Goal: Task Accomplishment & Management: Use online tool/utility

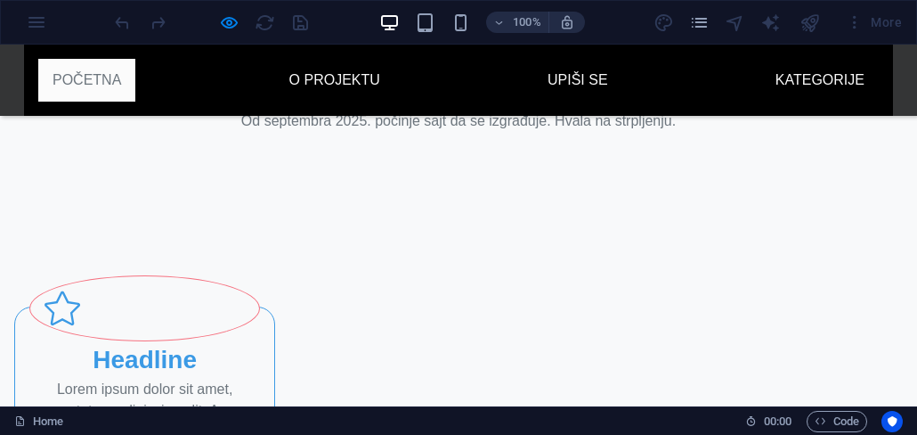
scroll to position [338, 0]
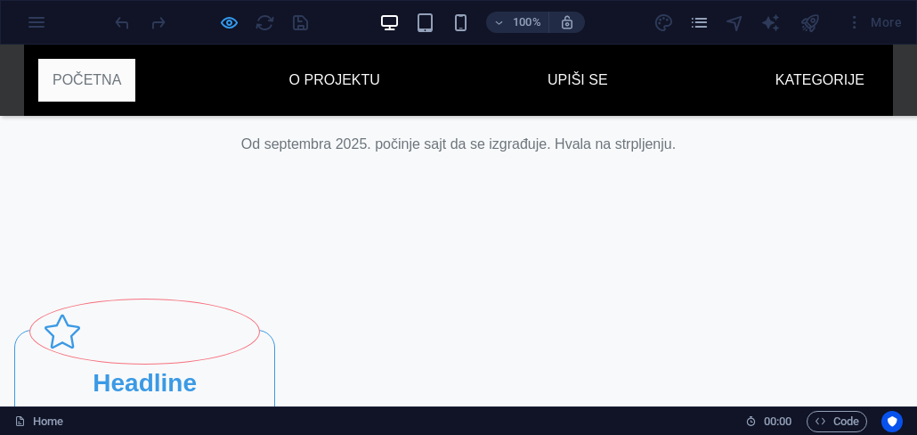
click at [227, 20] on icon "button" at bounding box center [229, 22] width 20 height 20
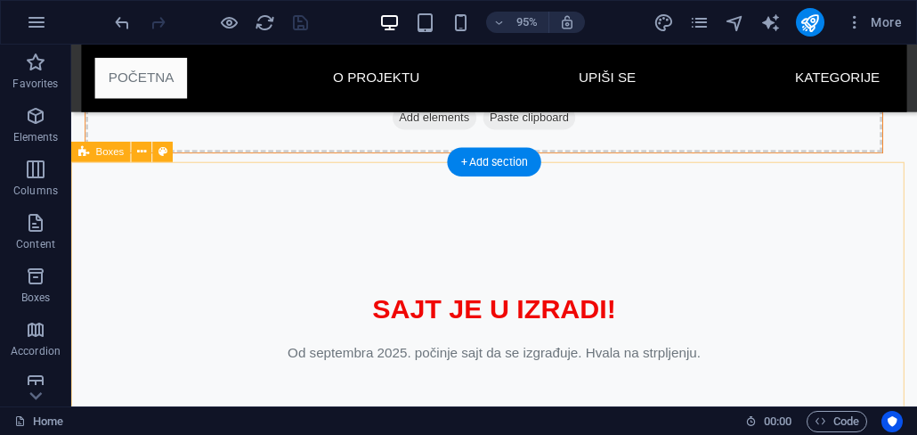
scroll to position [507, 0]
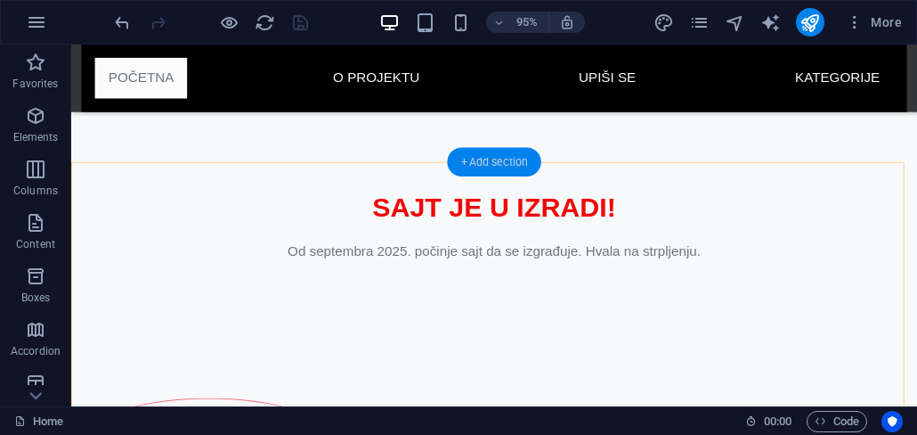
click at [488, 162] on div "+ Add section" at bounding box center [494, 162] width 94 height 28
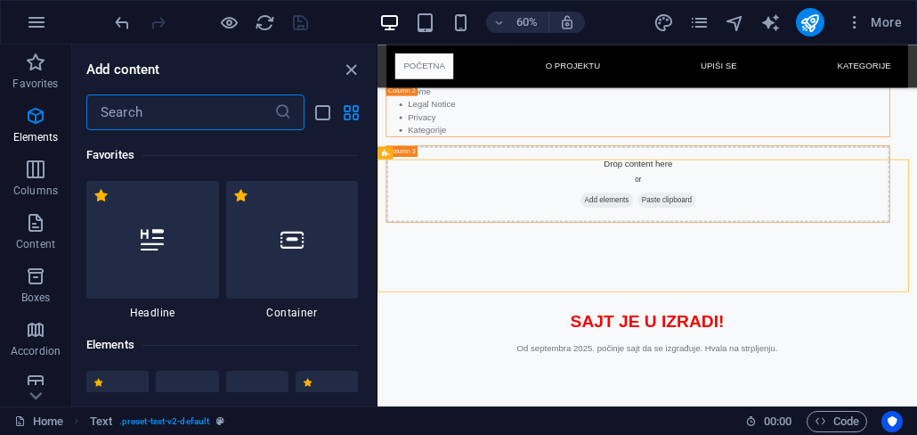
scroll to position [3116, 0]
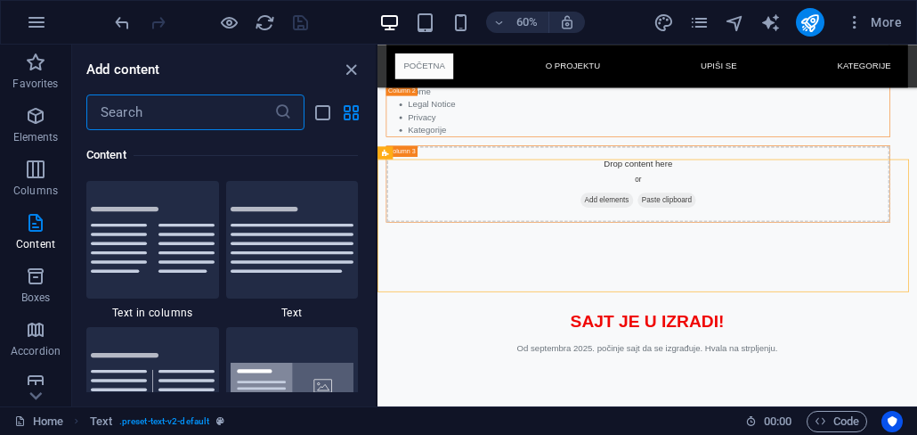
click at [158, 116] on input "text" at bounding box center [180, 112] width 188 height 36
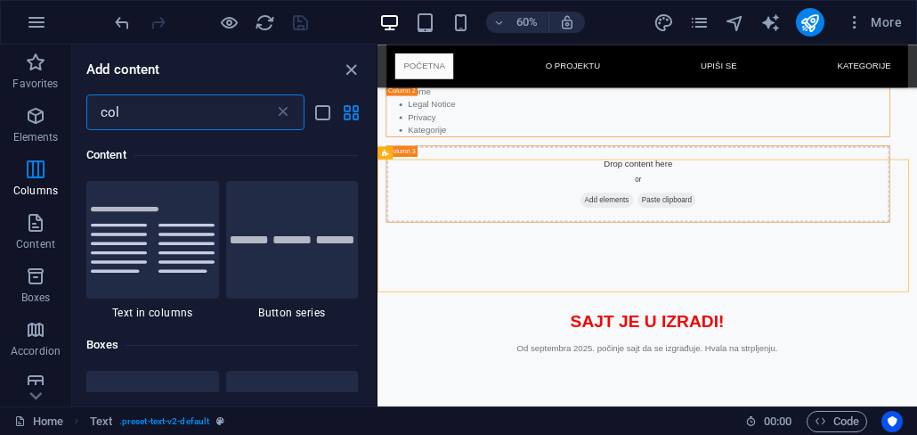
scroll to position [0, 0]
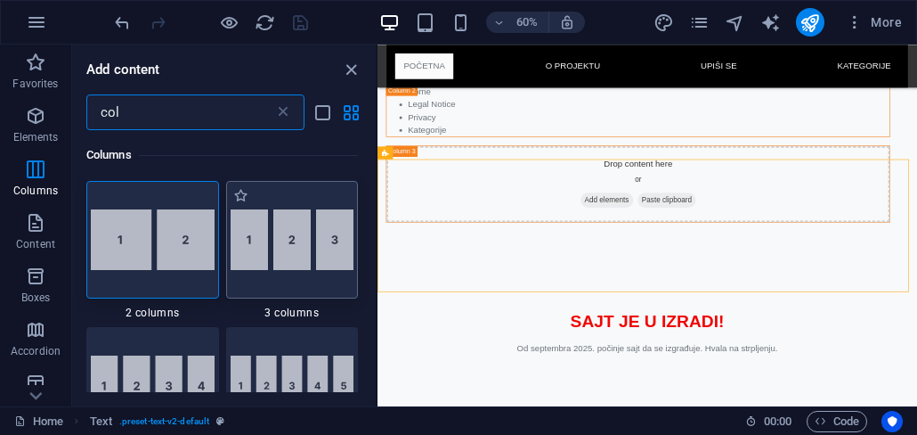
type input "col"
click at [287, 256] on img at bounding box center [293, 239] width 124 height 61
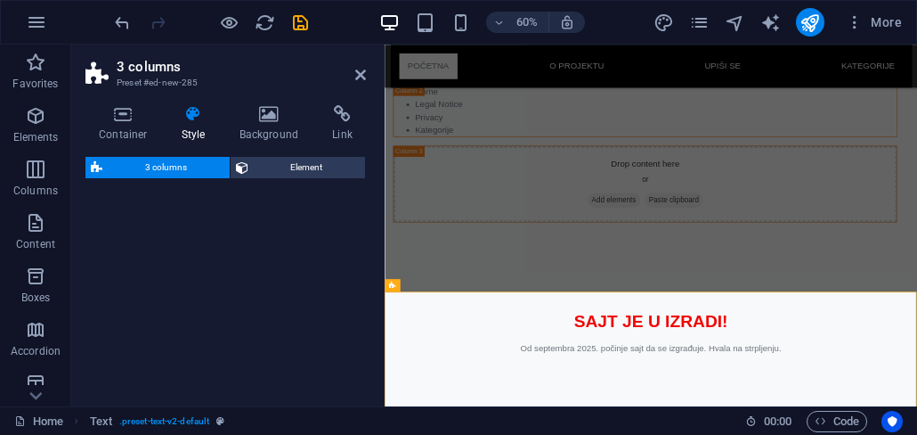
select select "rem"
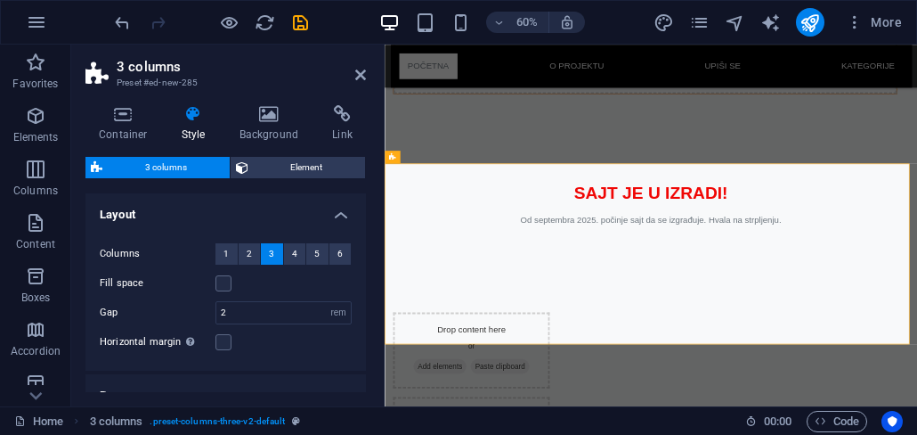
scroll to position [96, 0]
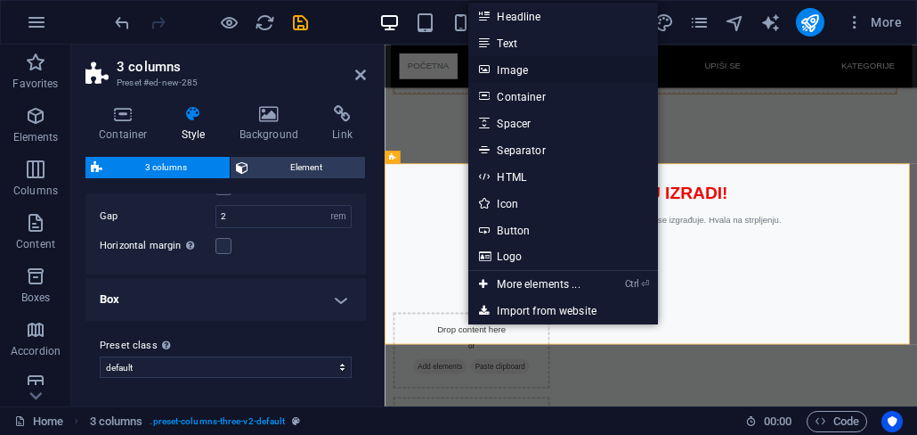
click at [542, 69] on link "Image" at bounding box center [562, 69] width 189 height 27
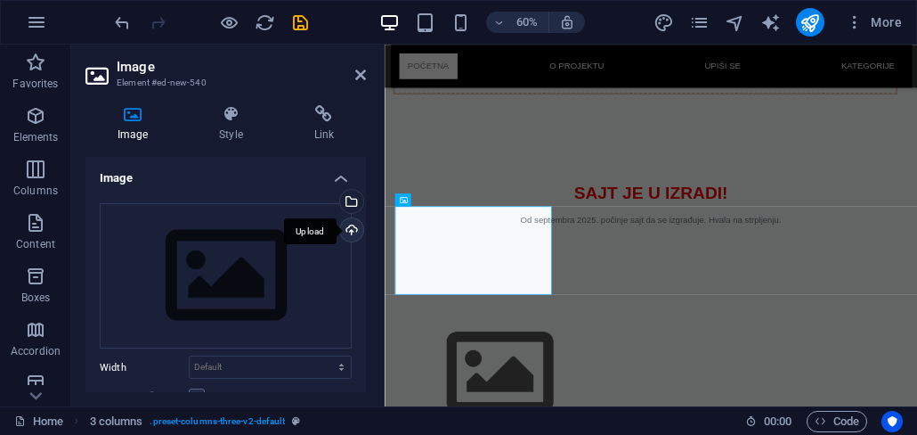
click at [351, 232] on div "Upload" at bounding box center [350, 231] width 27 height 27
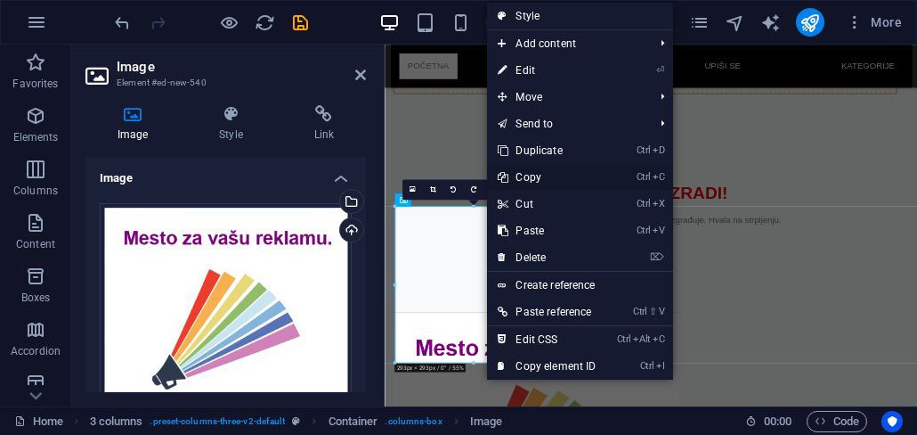
click at [556, 172] on link "Ctrl C Copy" at bounding box center [546, 177] width 119 height 27
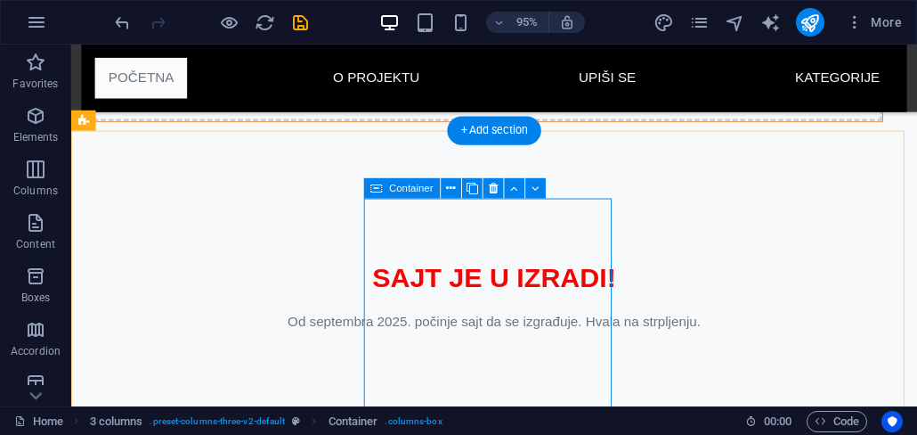
scroll to position [540, 0]
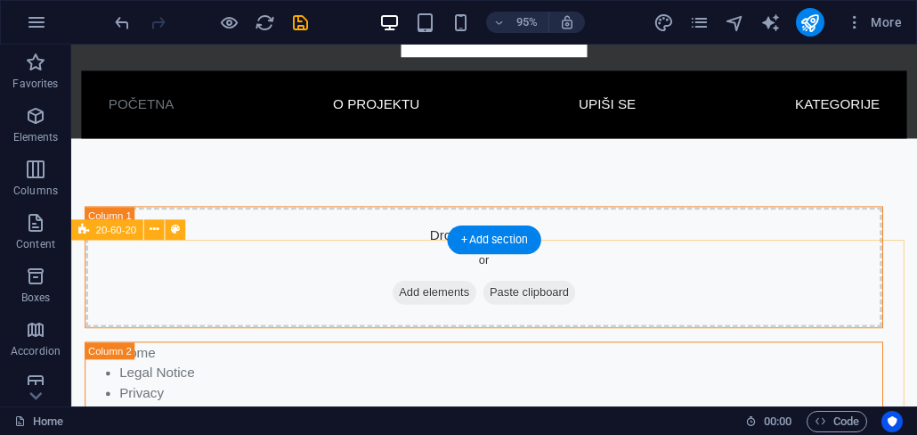
scroll to position [0, 0]
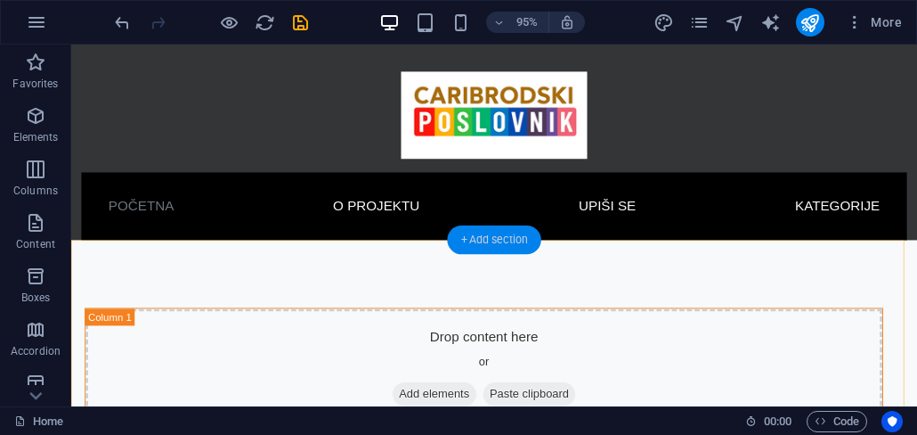
drag, startPoint x: 495, startPoint y: 246, endPoint x: 74, endPoint y: 366, distance: 438.0
click at [495, 246] on div "+ Add section" at bounding box center [494, 239] width 94 height 28
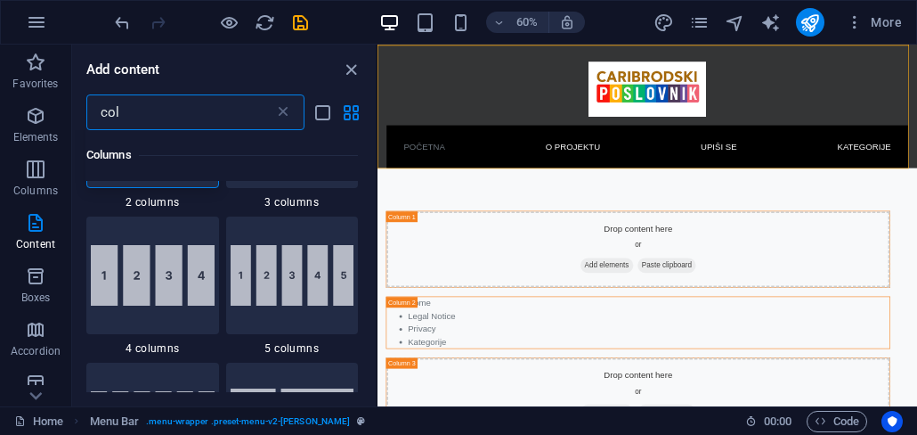
scroll to position [99, 0]
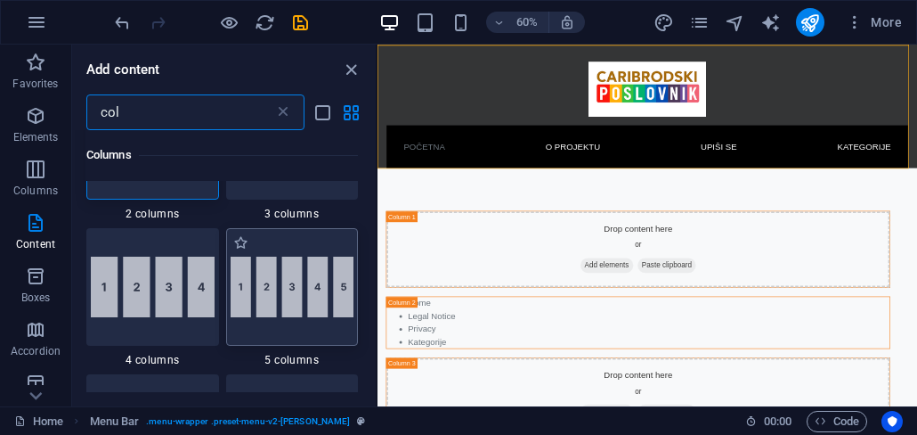
click at [297, 299] on img at bounding box center [293, 286] width 124 height 61
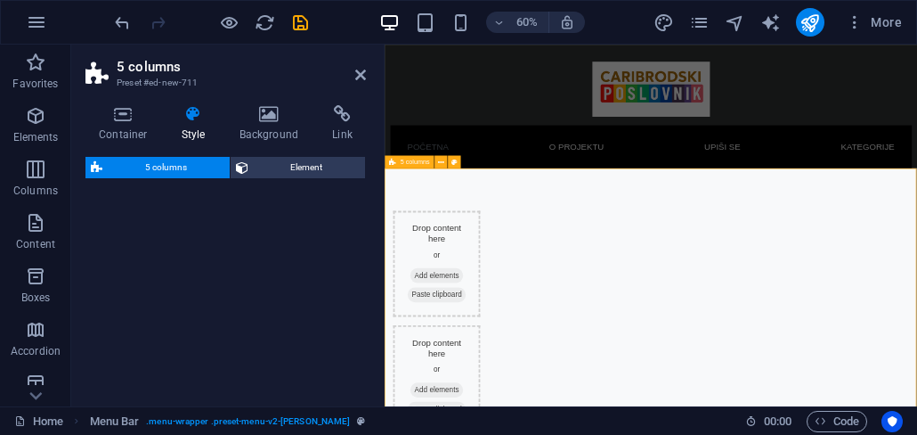
select select "rem"
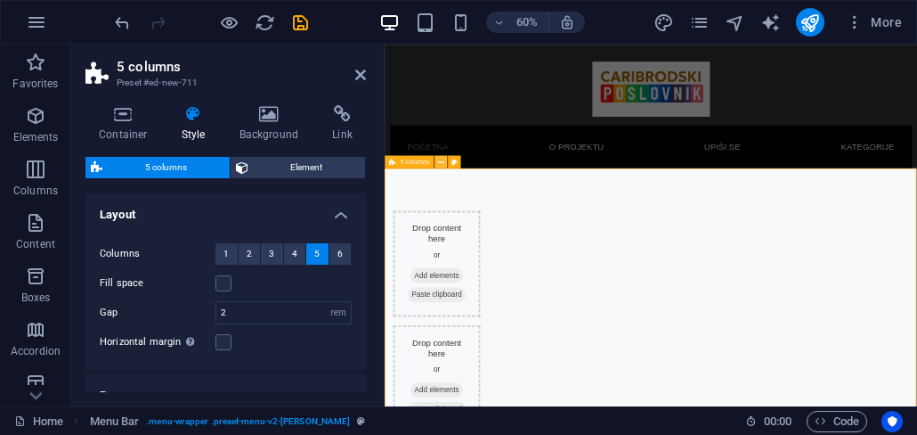
click at [443, 165] on icon at bounding box center [441, 162] width 6 height 12
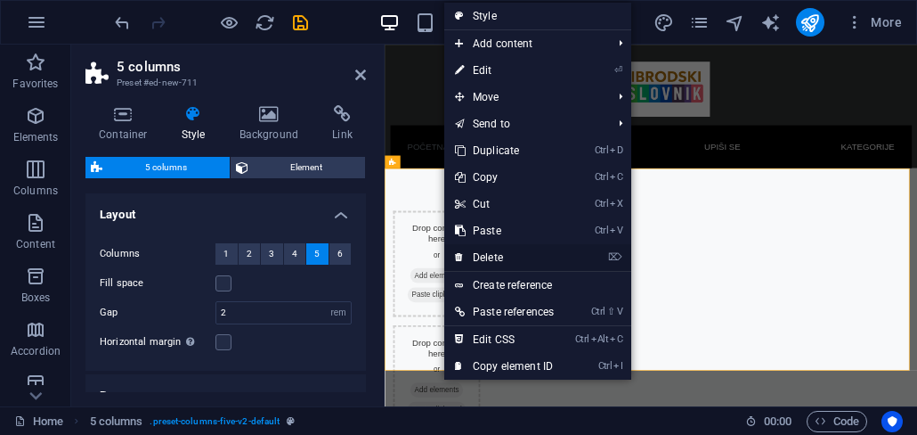
click at [505, 255] on link "⌦ Delete" at bounding box center [504, 257] width 120 height 27
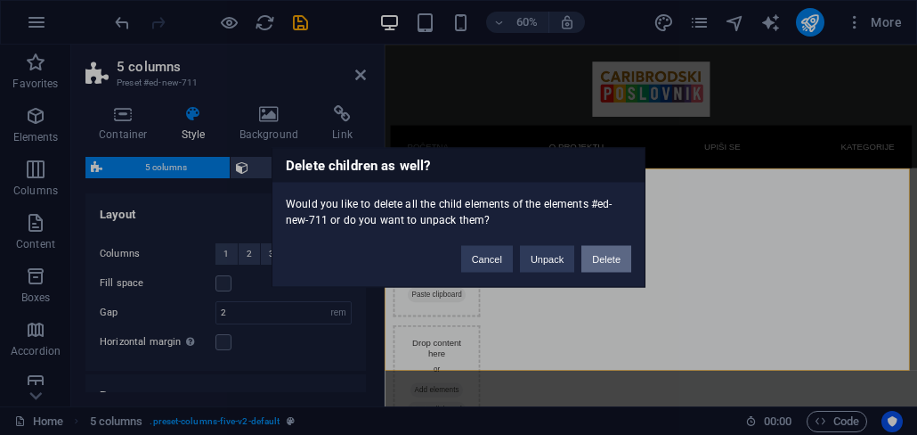
click at [611, 257] on button "Delete" at bounding box center [607, 259] width 50 height 27
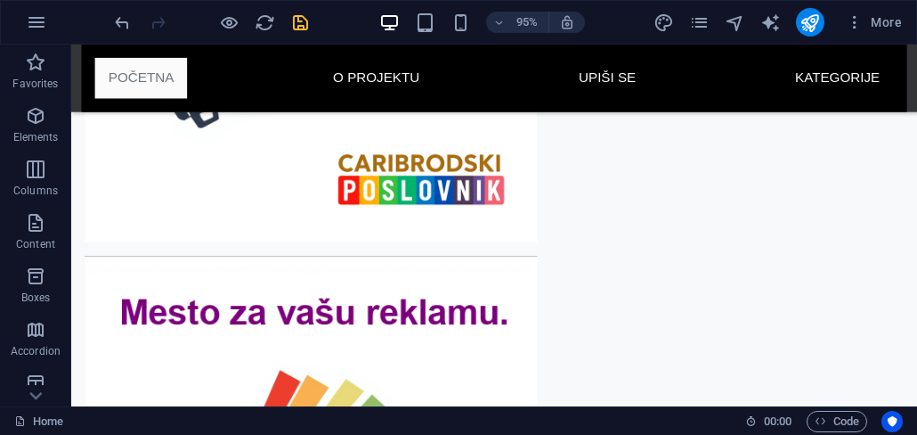
scroll to position [79, 0]
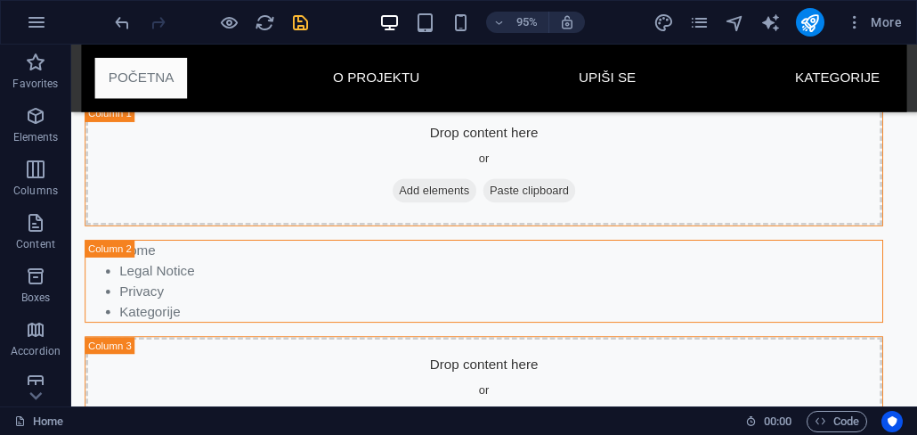
click at [297, 18] on icon "save" at bounding box center [300, 22] width 20 height 20
click at [701, 28] on icon "pages" at bounding box center [699, 22] width 20 height 20
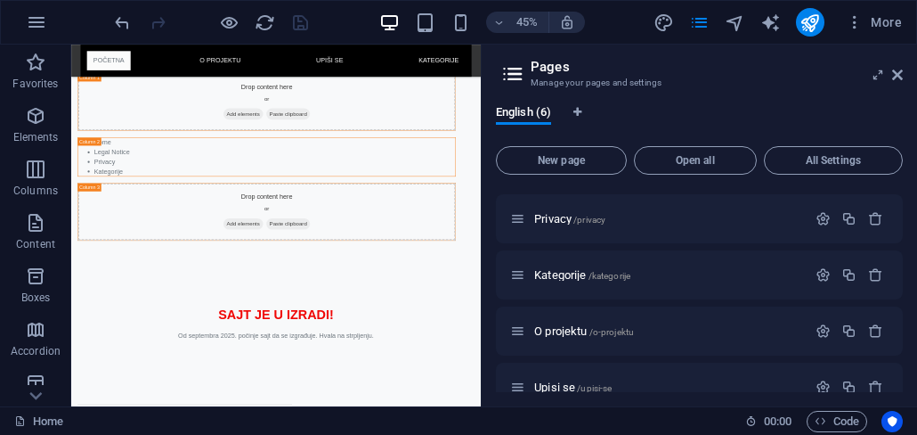
scroll to position [134, 0]
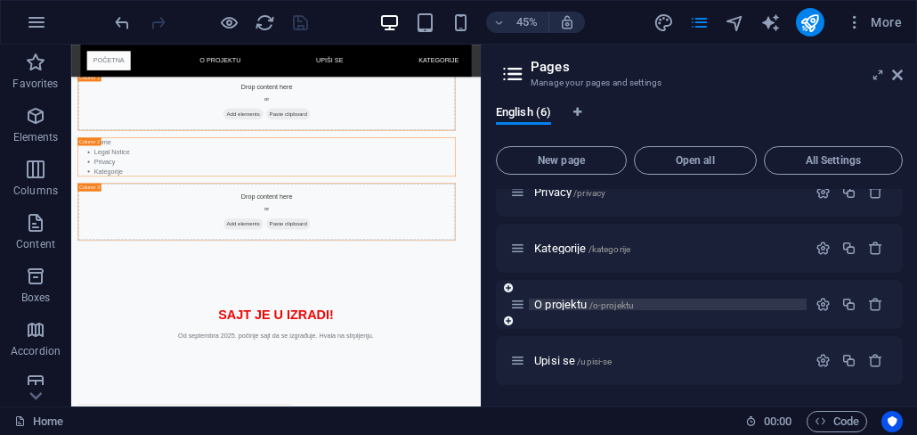
click at [580, 304] on span "O projektu /o-projektu" at bounding box center [584, 303] width 100 height 13
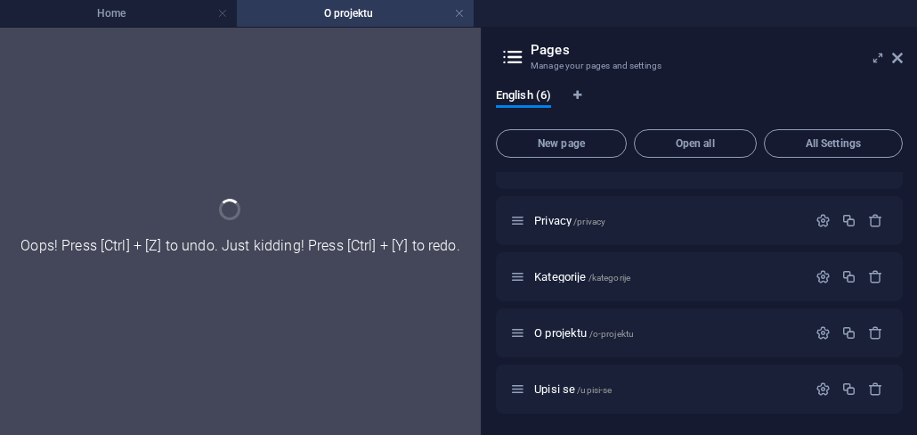
scroll to position [0, 0]
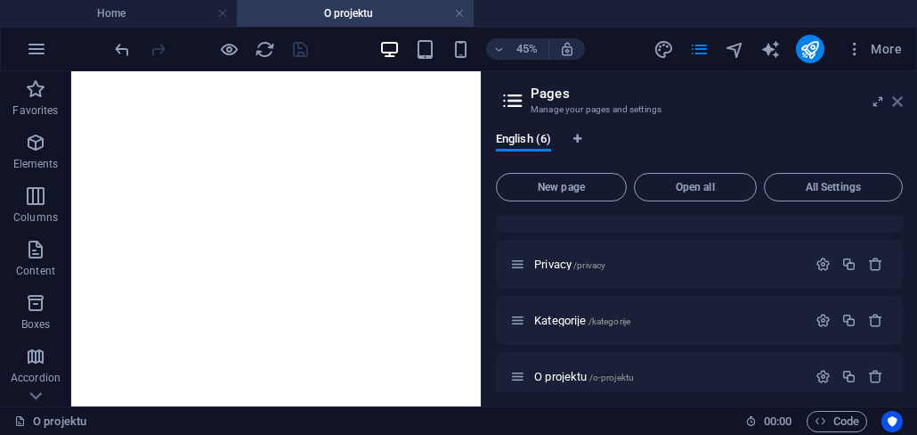
click at [899, 104] on icon at bounding box center [897, 101] width 11 height 14
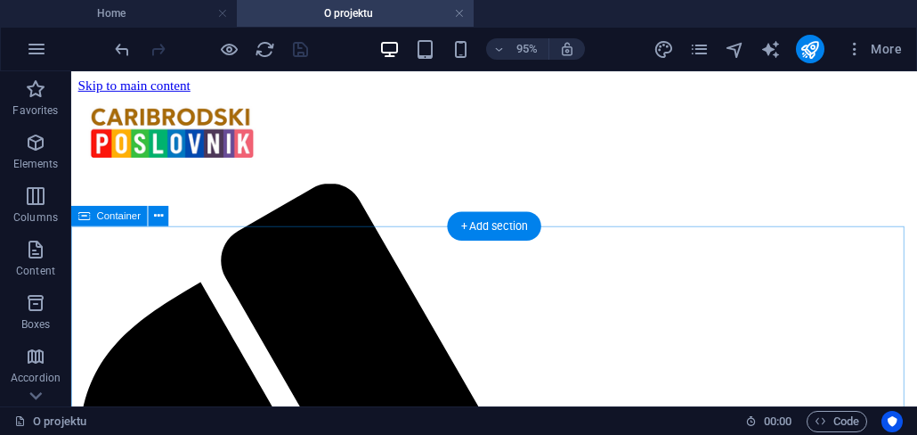
scroll to position [122, 0]
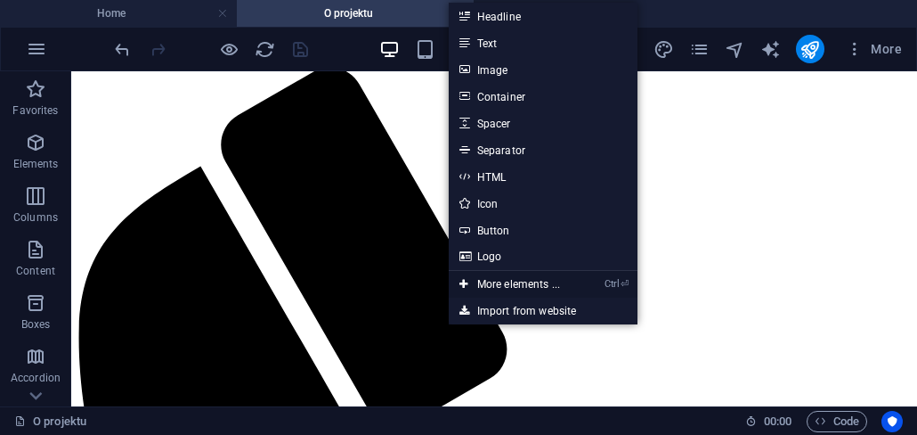
click at [499, 286] on link "Ctrl ⏎ More elements ..." at bounding box center [510, 284] width 122 height 27
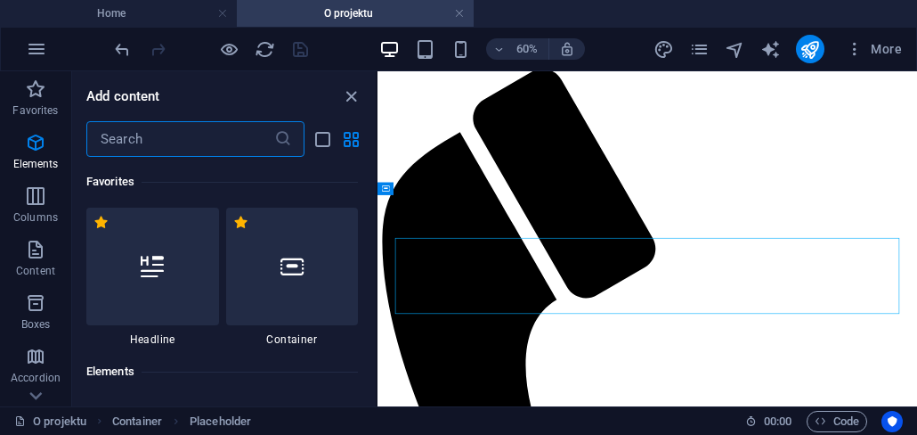
scroll to position [0, 0]
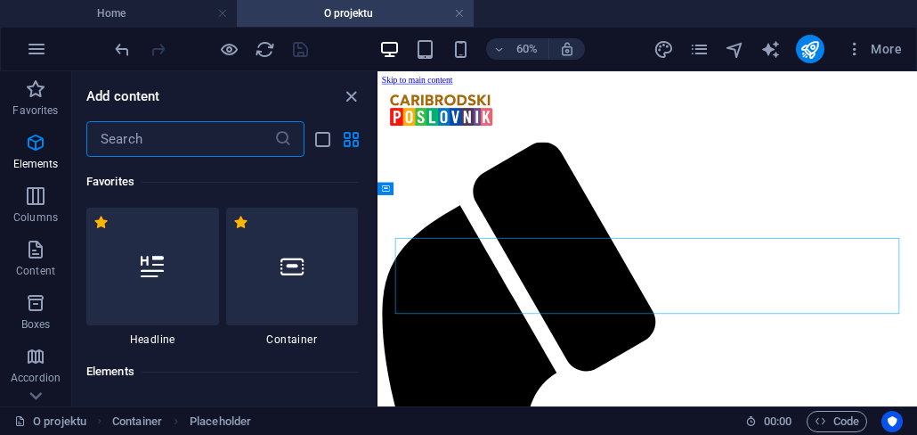
click at [151, 140] on input "text" at bounding box center [180, 139] width 188 height 36
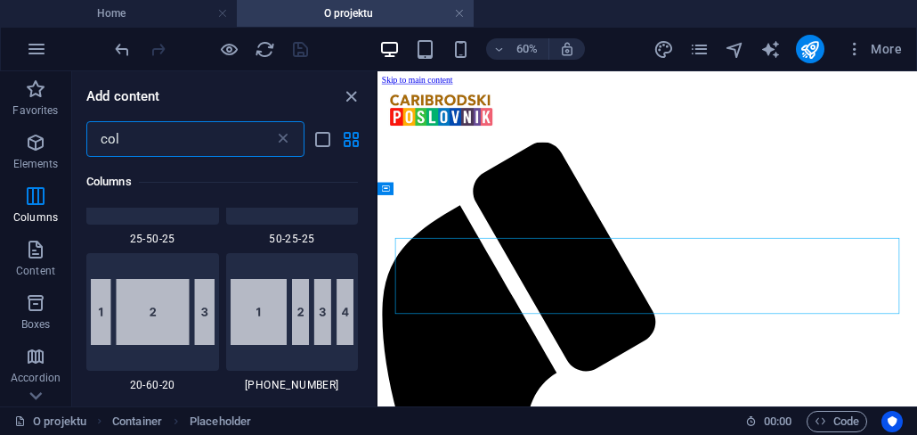
scroll to position [962, 0]
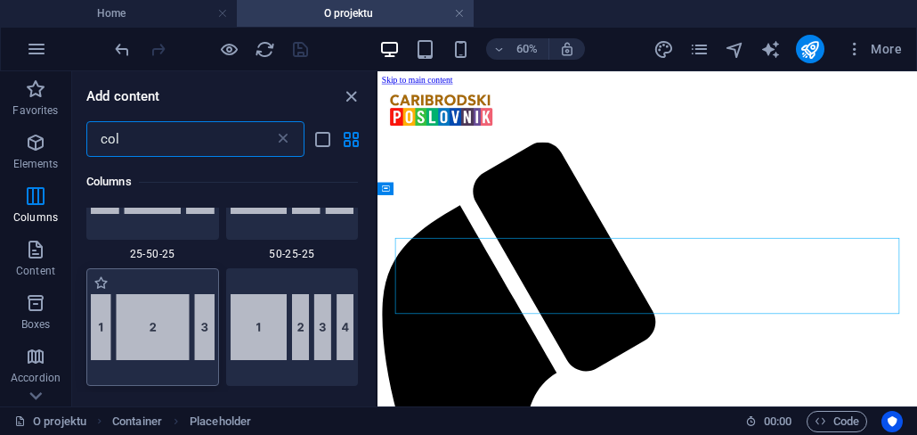
type input "col"
click at [183, 324] on img at bounding box center [153, 327] width 124 height 66
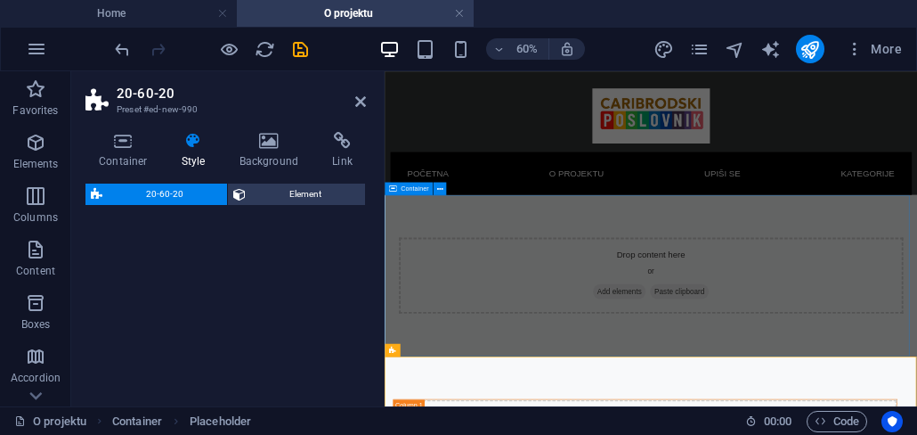
select select "%"
select select "rem"
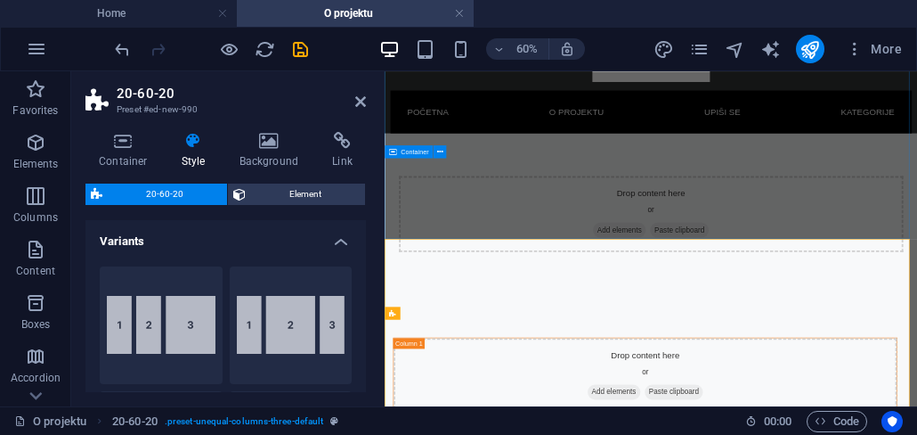
scroll to position [0, 0]
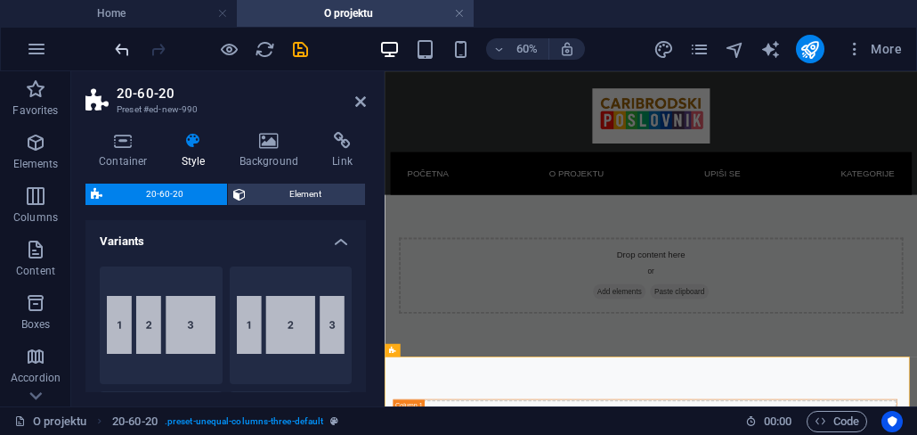
click at [116, 54] on icon "undo" at bounding box center [122, 49] width 20 height 20
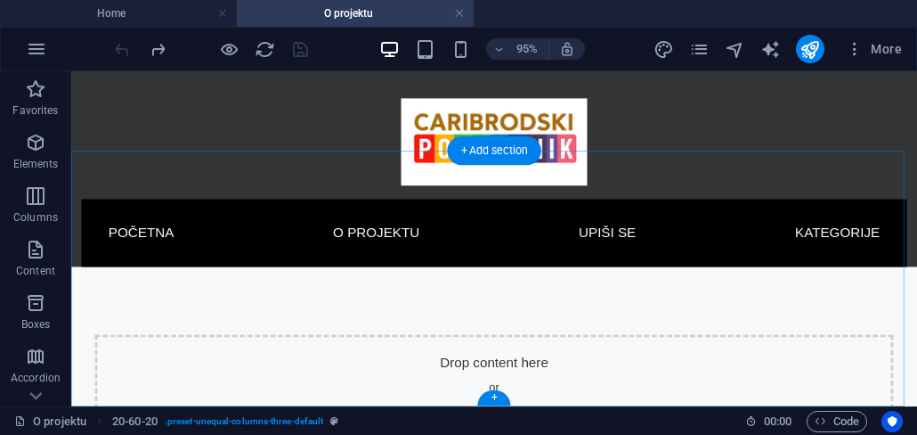
click at [497, 156] on div "+ Add section" at bounding box center [494, 150] width 94 height 28
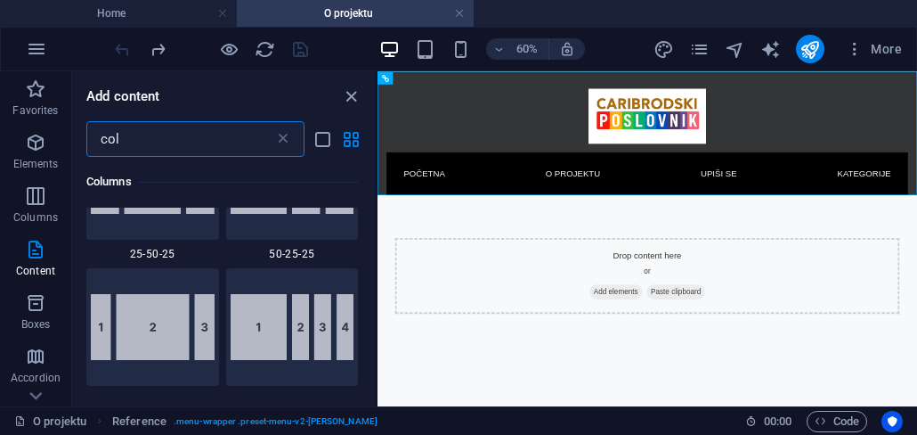
scroll to position [1069, 0]
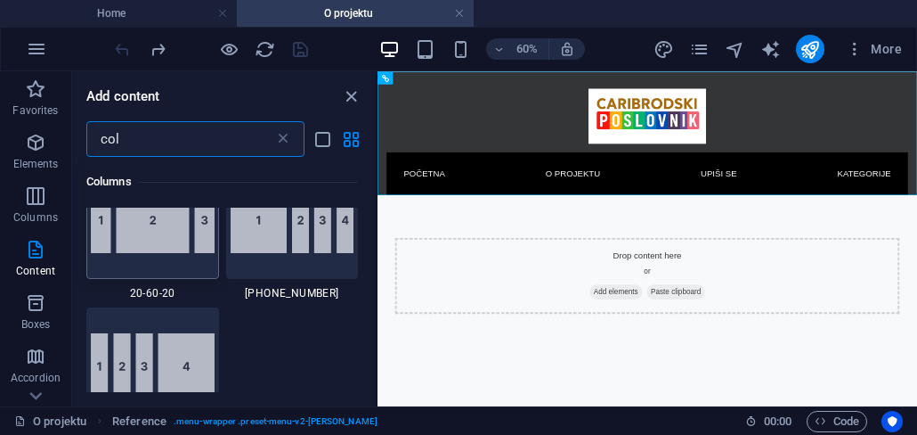
click at [196, 234] on img at bounding box center [153, 220] width 124 height 66
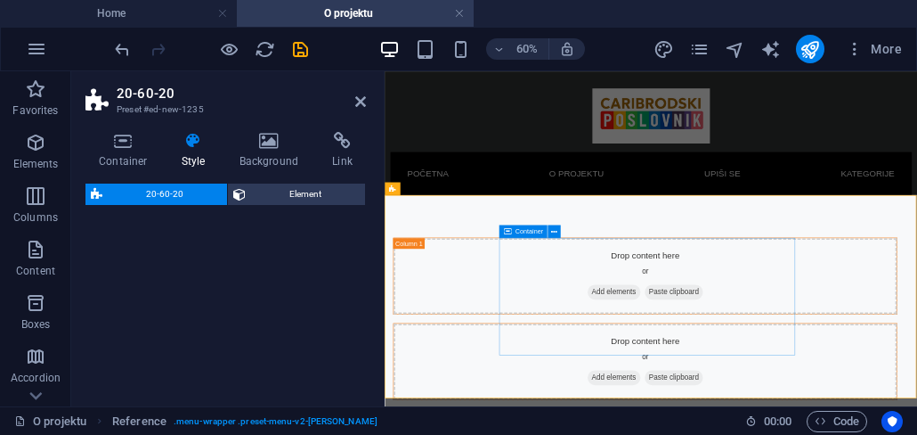
select select "%"
select select "rem"
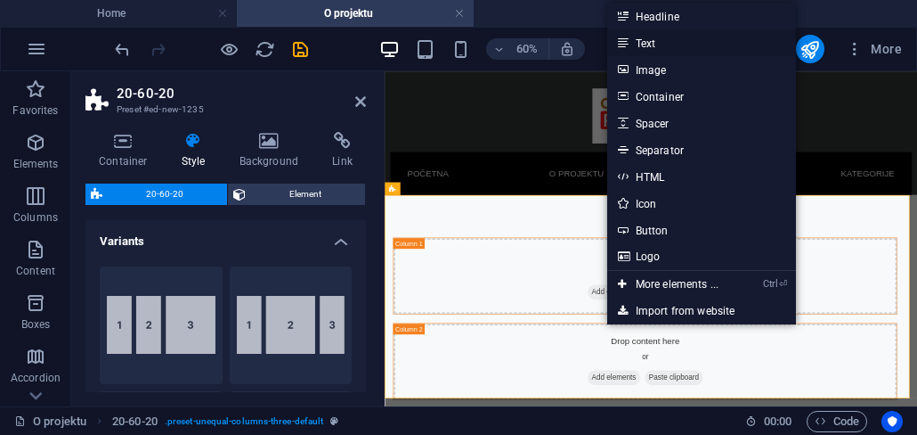
click at [651, 47] on link "Text" at bounding box center [701, 42] width 189 height 27
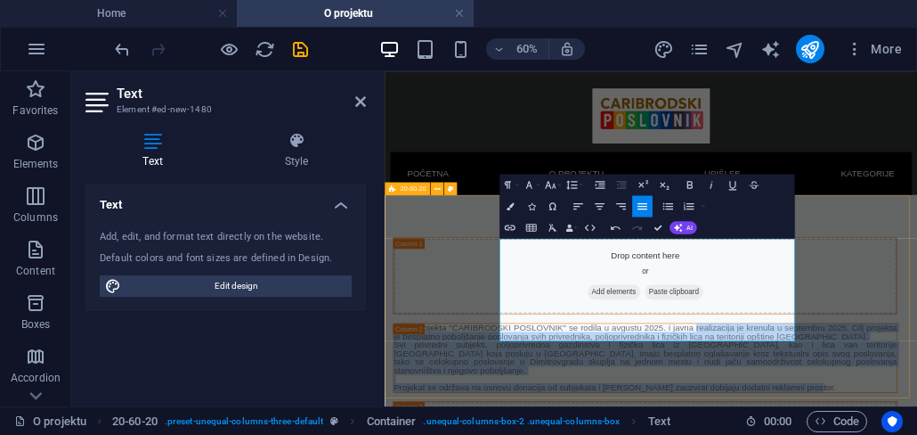
drag, startPoint x: 801, startPoint y: 507, endPoint x: 565, endPoint y: 370, distance: 272.5
drag, startPoint x: 807, startPoint y: 511, endPoint x: 1102, endPoint y: 297, distance: 364.6
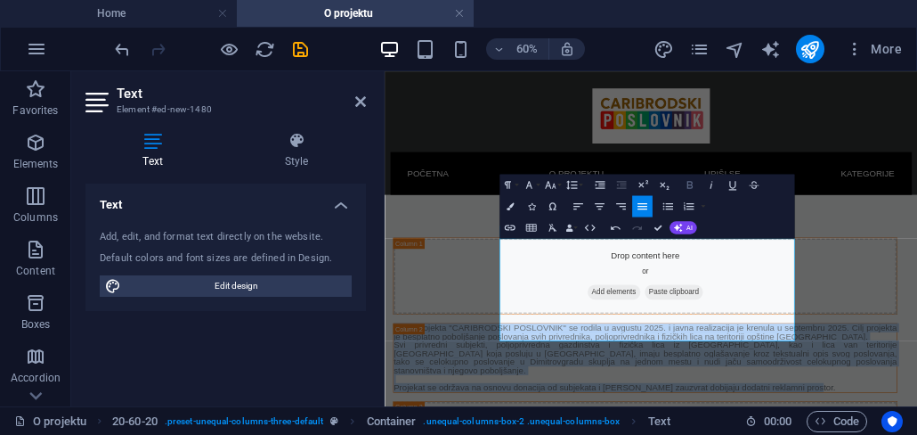
click at [691, 191] on button "Bold" at bounding box center [689, 184] width 20 height 21
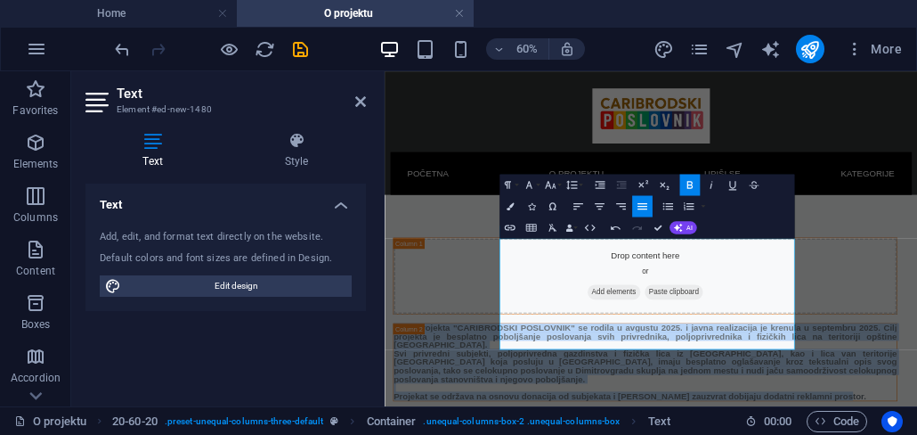
click at [691, 191] on button "Bold" at bounding box center [689, 184] width 20 height 21
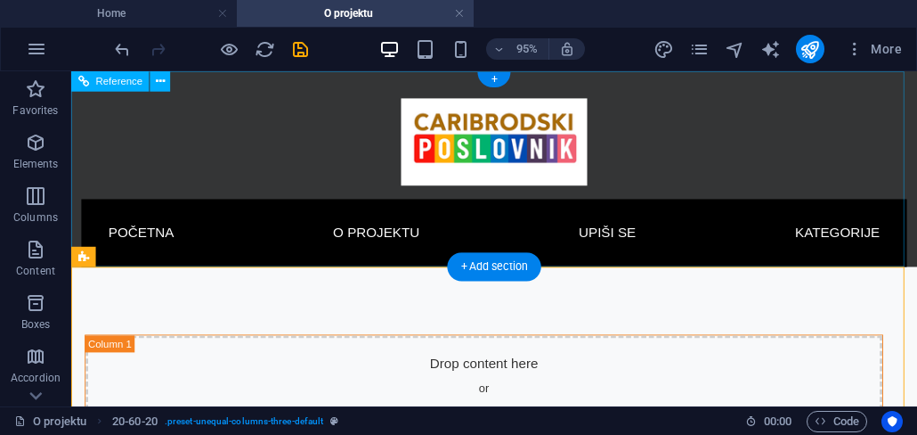
scroll to position [106, 0]
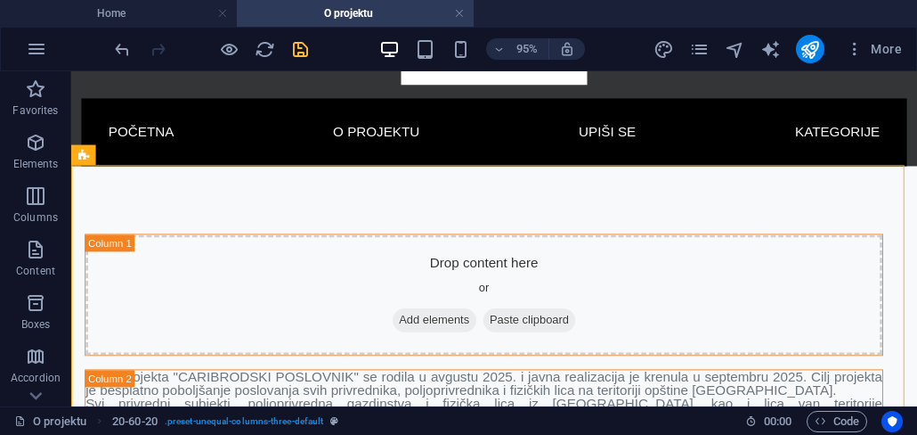
click at [303, 53] on icon "save" at bounding box center [300, 49] width 20 height 20
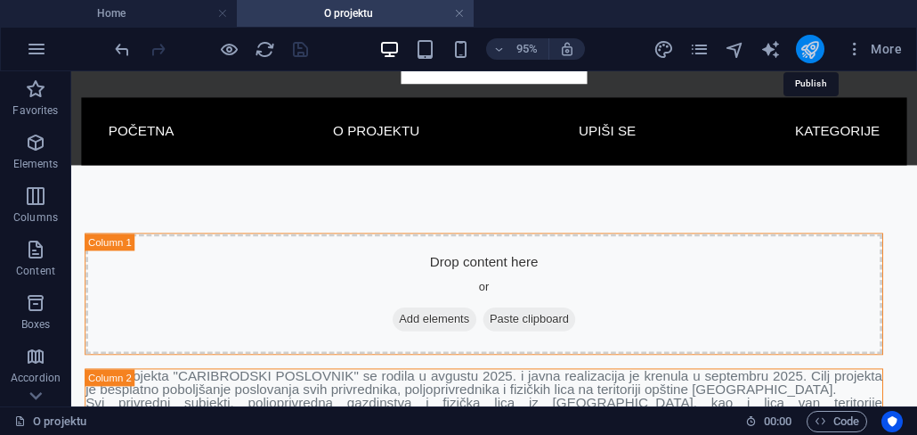
click at [801, 58] on icon "publish" at bounding box center [810, 49] width 20 height 20
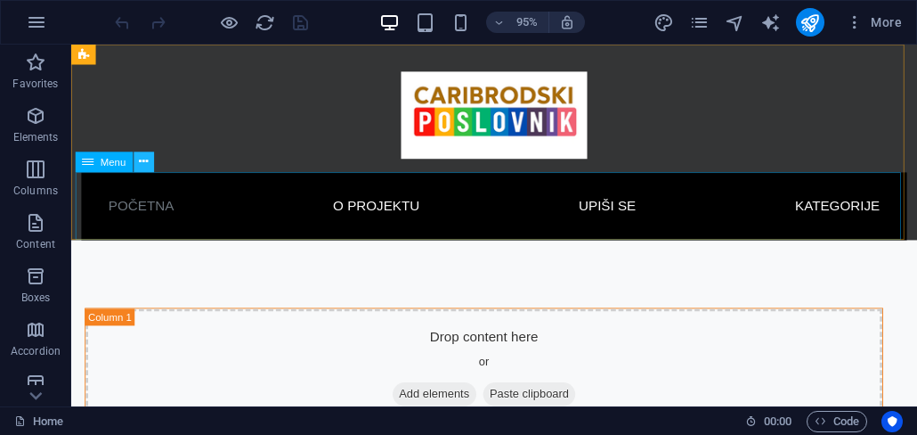
click at [145, 162] on icon at bounding box center [143, 162] width 9 height 18
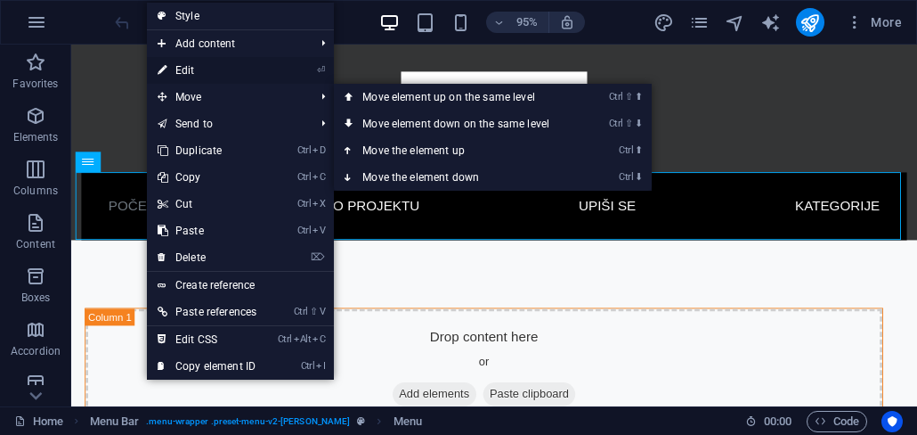
click at [193, 74] on link "⏎ Edit" at bounding box center [207, 70] width 120 height 27
select select
select select "3"
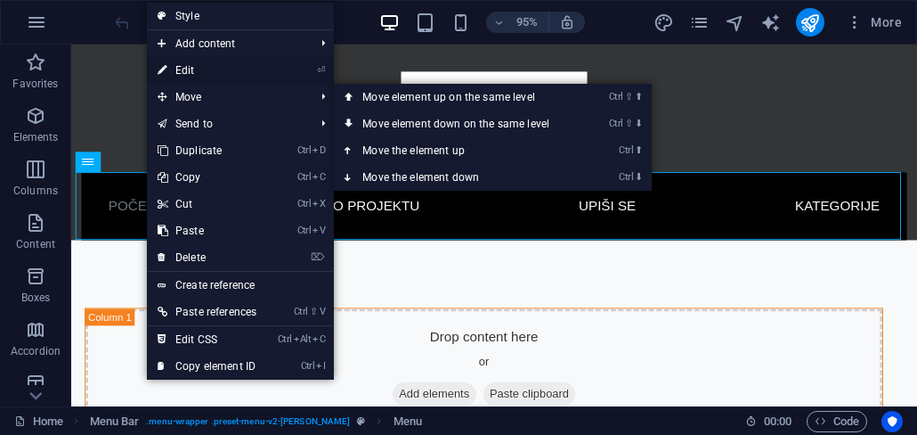
select select
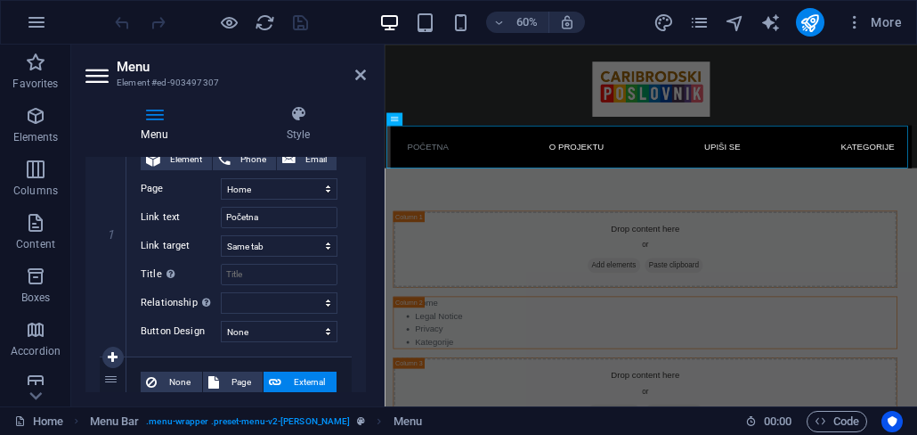
scroll to position [321, 0]
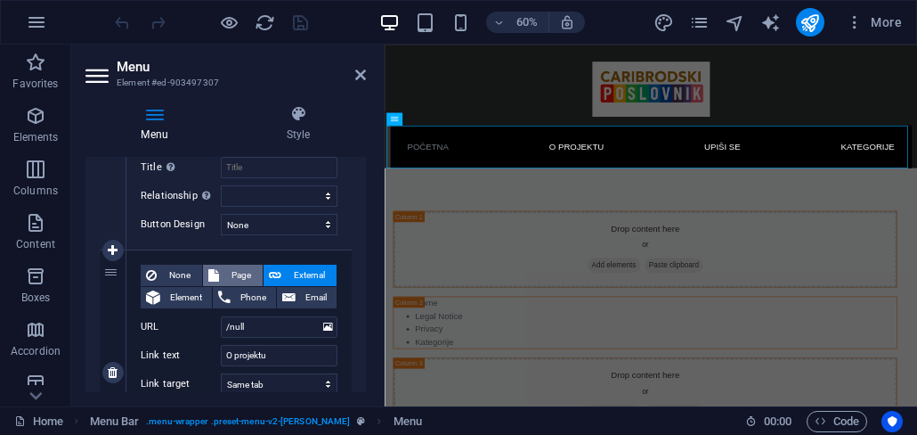
click at [236, 272] on span "Page" at bounding box center [240, 274] width 33 height 21
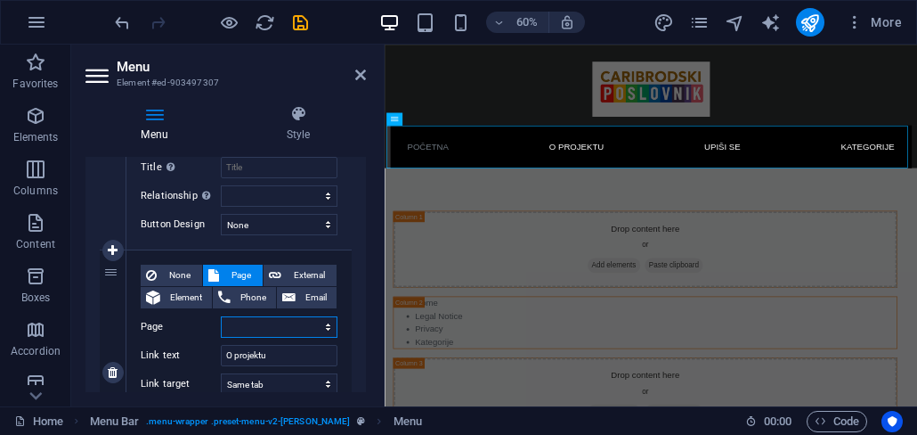
select select
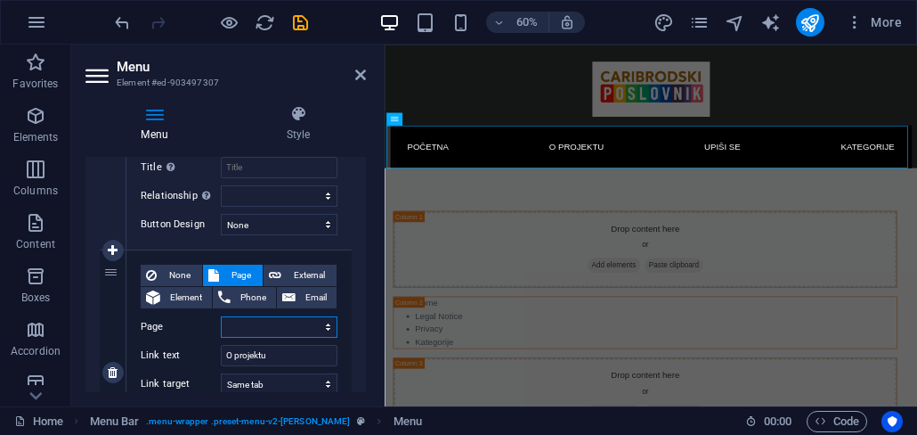
select select "4"
click at [221, 316] on select "Home Legal Notice Privacy Kategorije O projektu Upisi se" at bounding box center [279, 326] width 117 height 21
select select
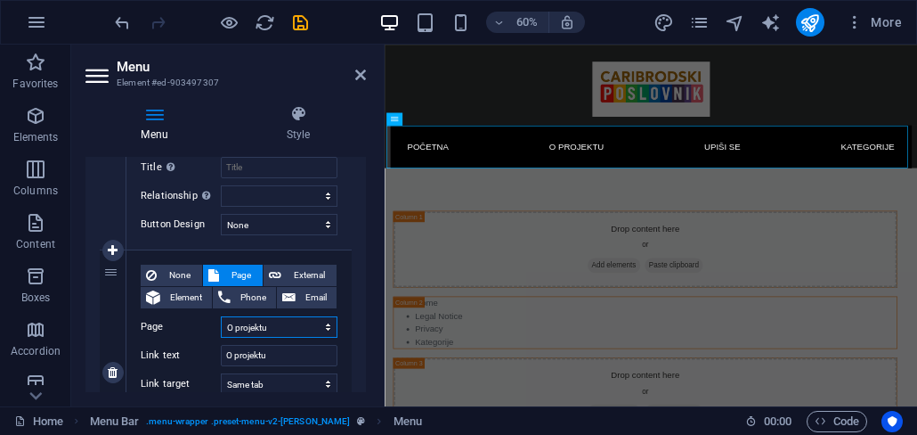
select select
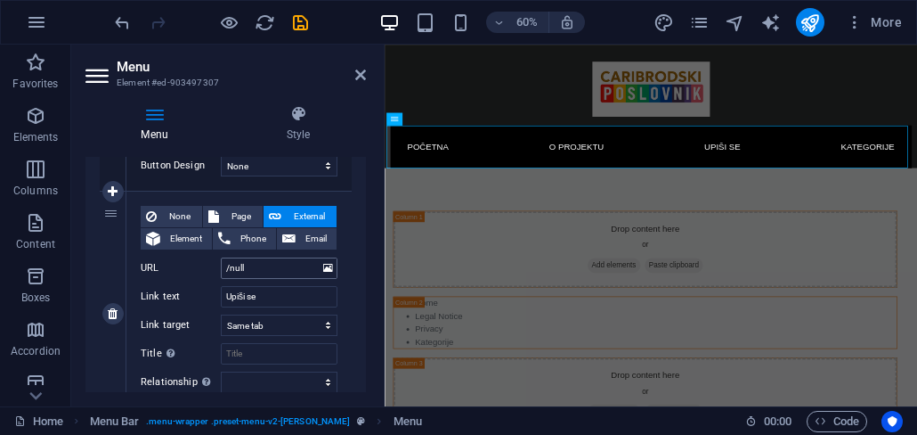
scroll to position [641, 0]
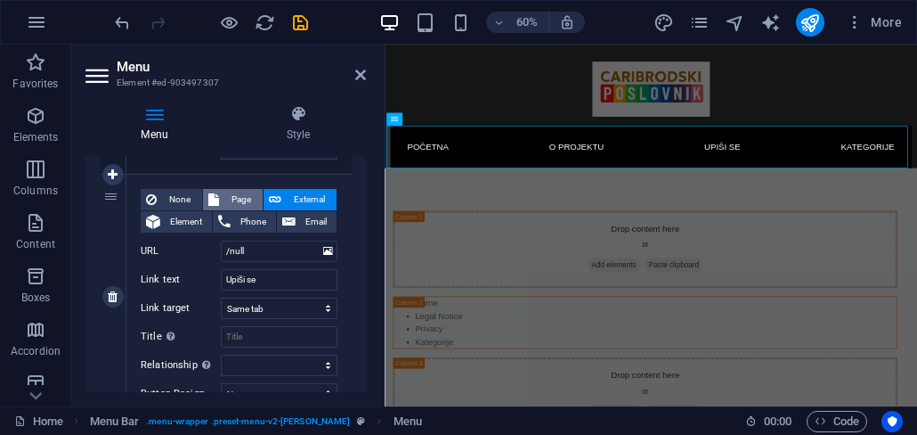
click at [238, 200] on span "Page" at bounding box center [240, 199] width 33 height 21
select select
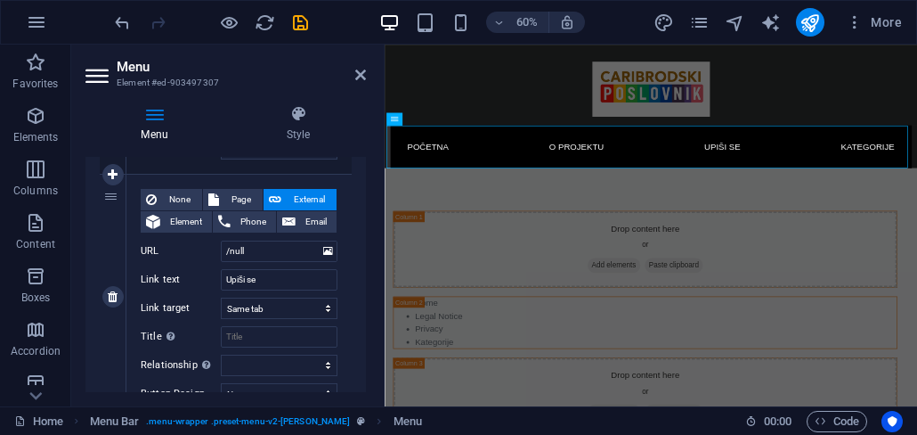
select select
select select "5"
click at [221, 240] on select "Home Legal Notice Privacy Kategorije O projektu Upisi se" at bounding box center [279, 250] width 117 height 21
select select
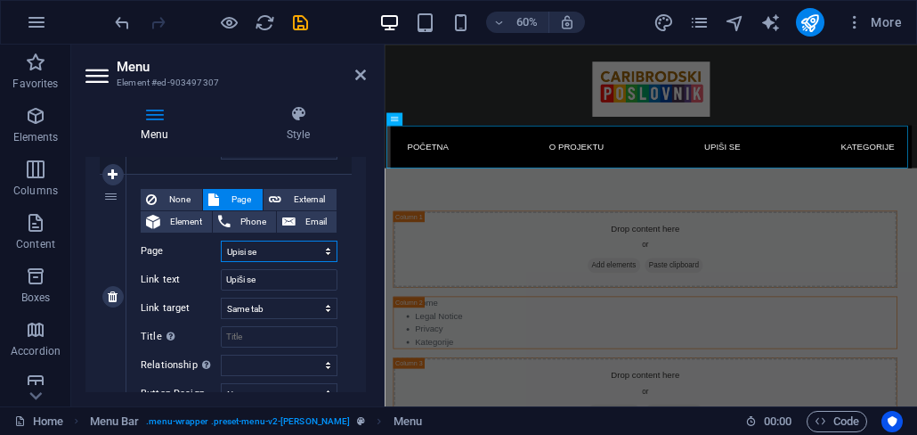
select select
click at [345, 287] on div "None Page External Element Phone Email Page Home Legal Notice Privacy Kategorij…" at bounding box center [238, 297] width 225 height 244
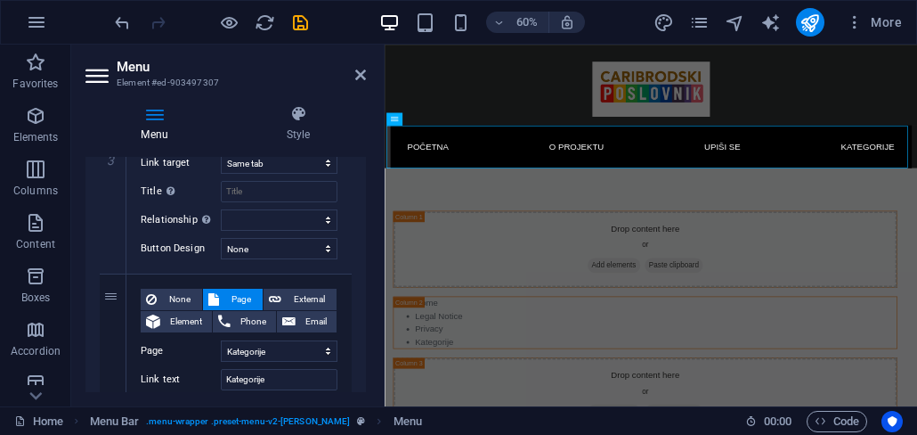
scroll to position [642, 0]
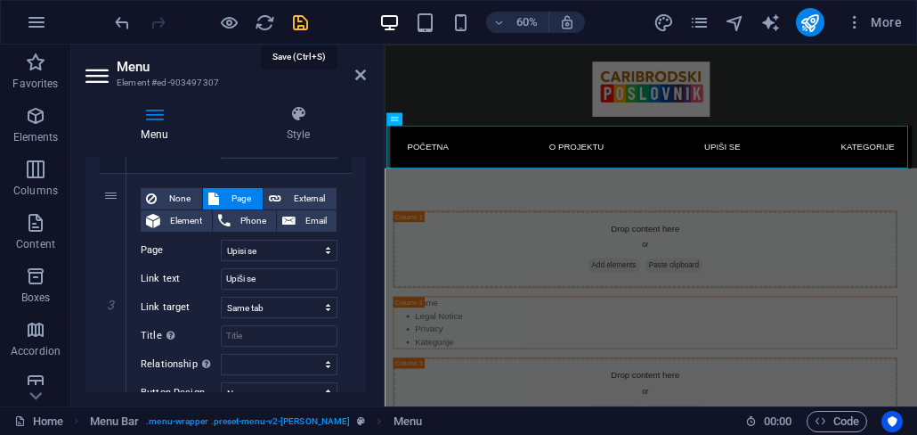
click at [302, 20] on icon "save" at bounding box center [300, 22] width 20 height 20
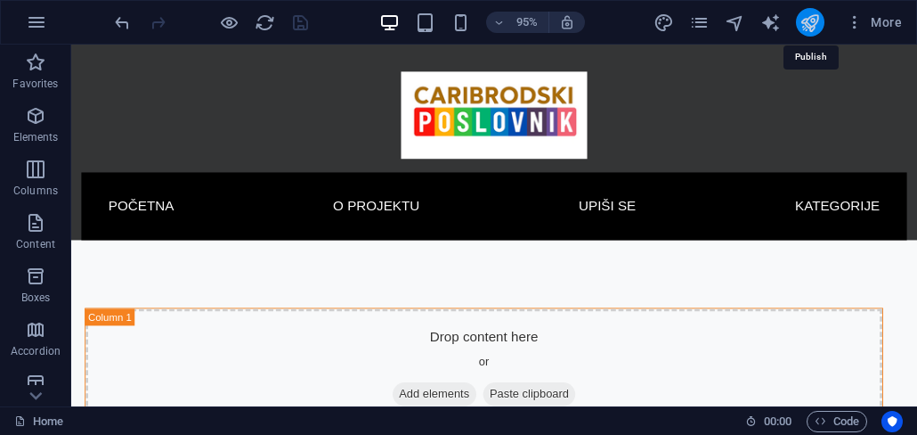
click at [812, 30] on icon "publish" at bounding box center [810, 22] width 20 height 20
